Goal: Task Accomplishment & Management: Complete application form

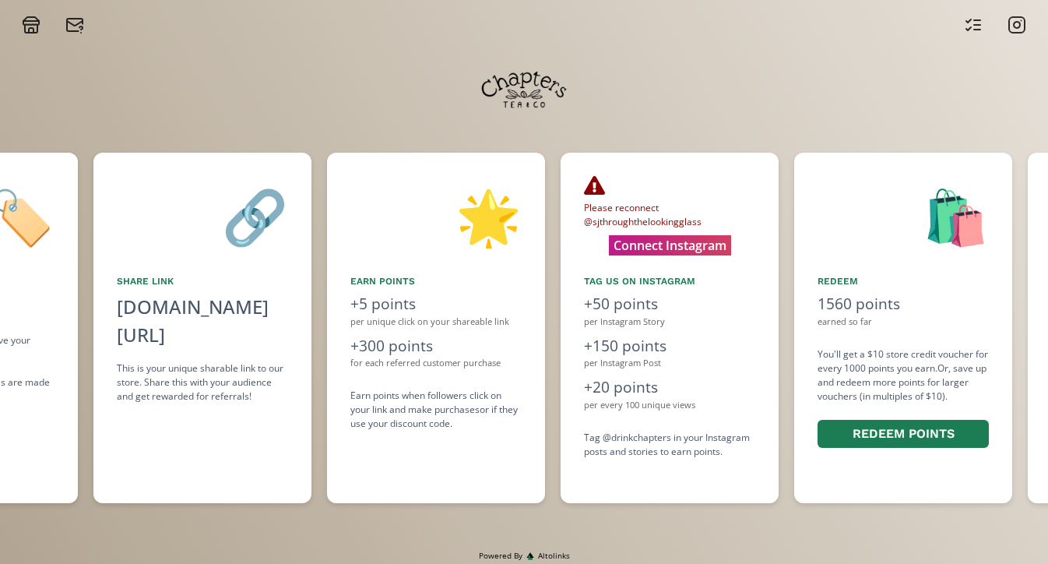
scroll to position [0, 701]
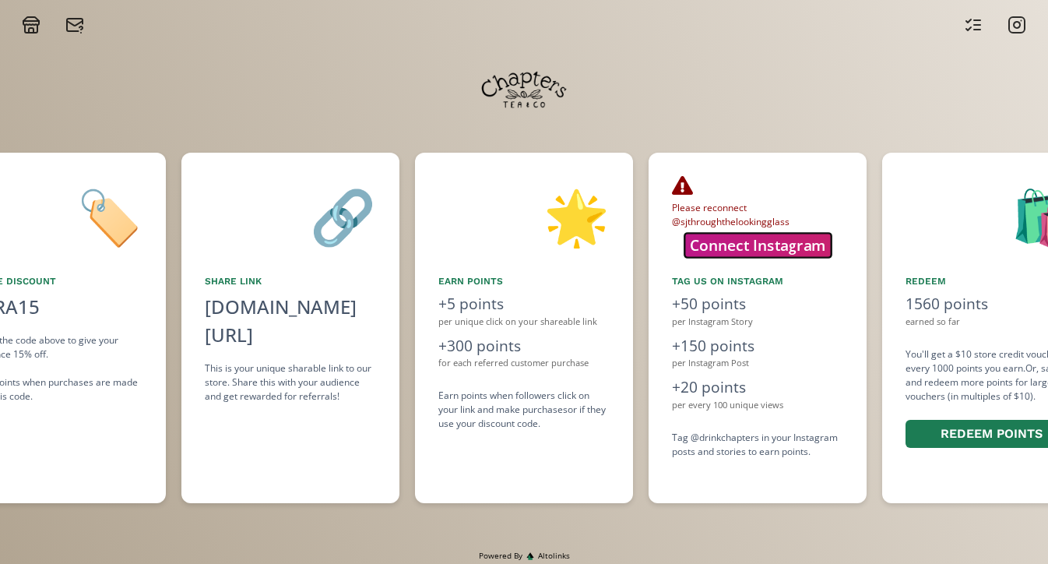
click at [716, 251] on button "Connect Instagram" at bounding box center [757, 245] width 146 height 24
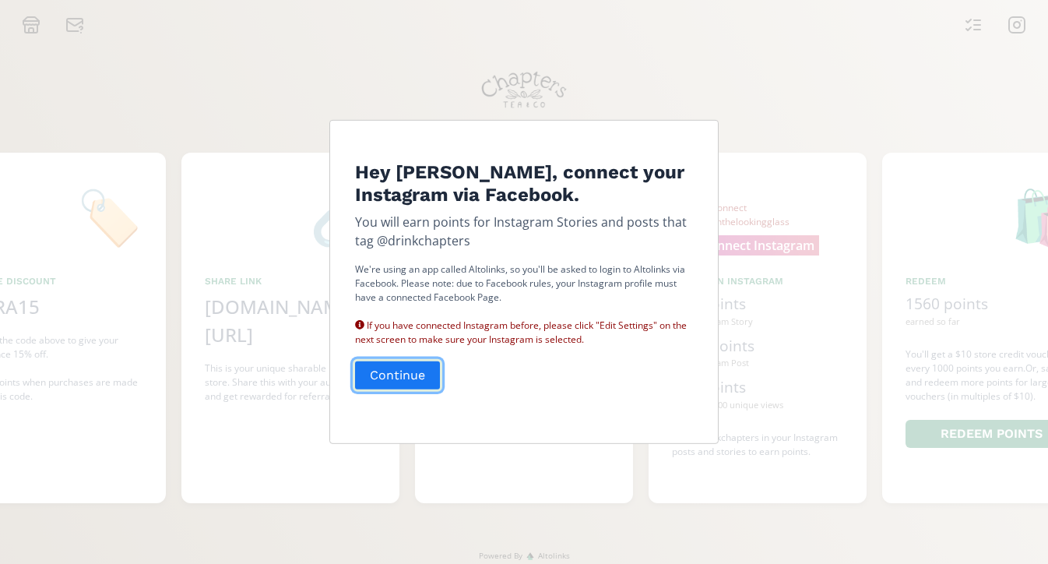
click at [397, 375] on button "Continue" at bounding box center [398, 374] width 90 height 33
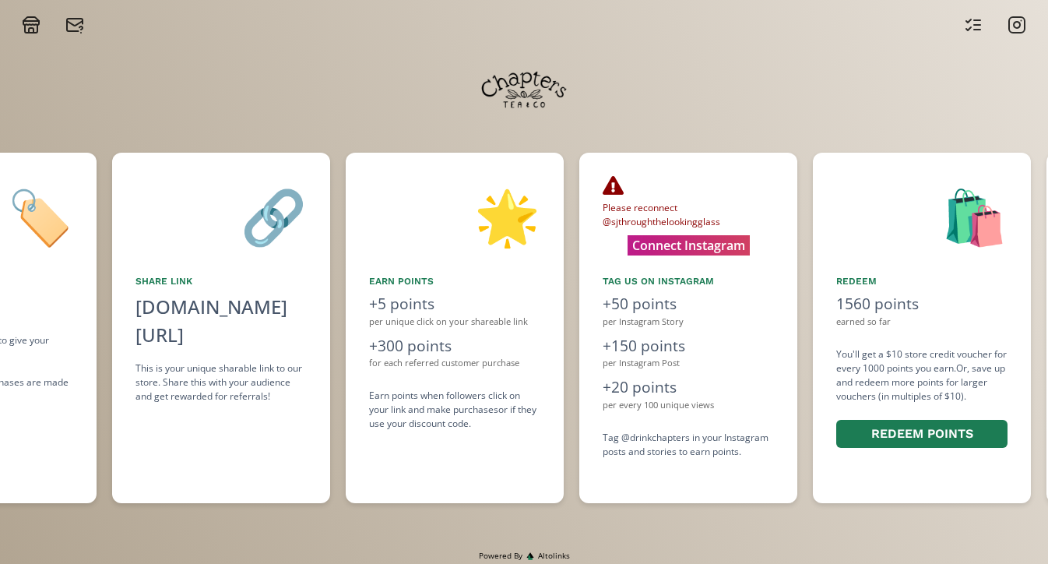
scroll to position [0, 702]
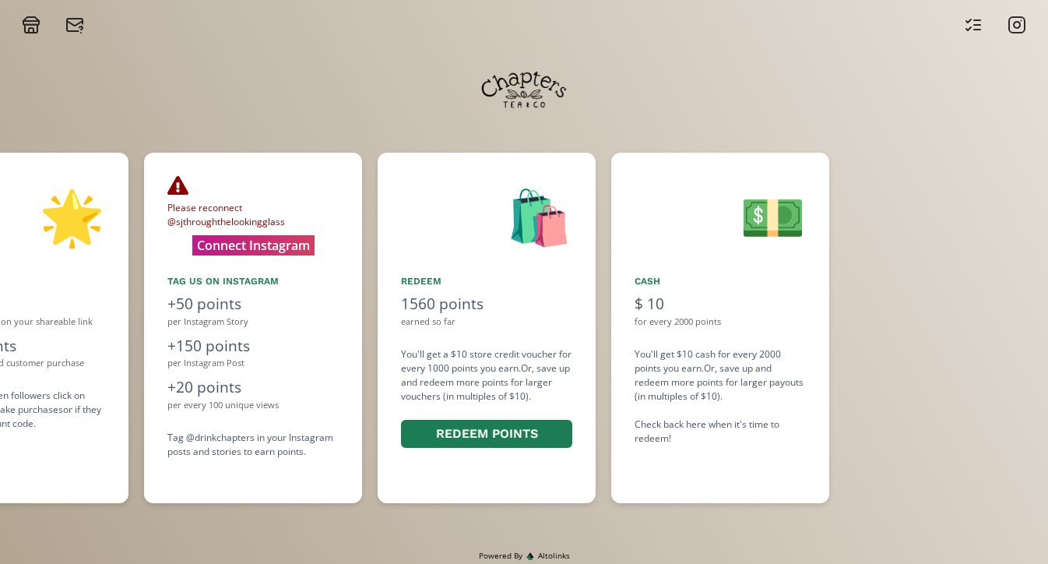
scroll to position [0, 1168]
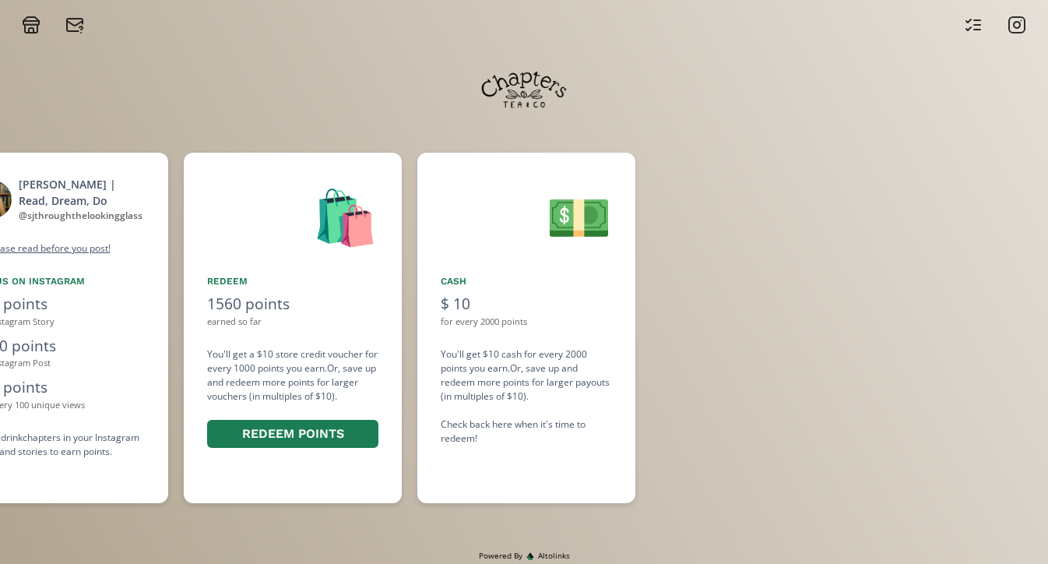
scroll to position [0, 1402]
